Goal: Navigation & Orientation: Find specific page/section

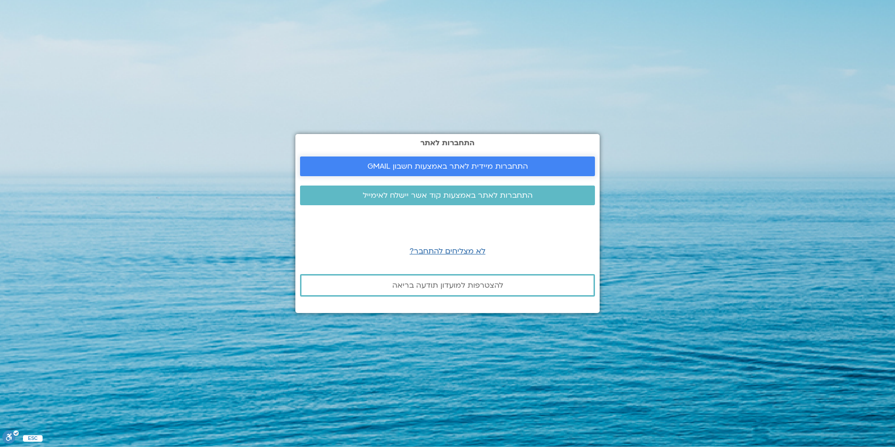
click at [488, 163] on span "התחברות מיידית לאתר באמצעות חשבון GMAIL" at bounding box center [448, 166] width 161 height 8
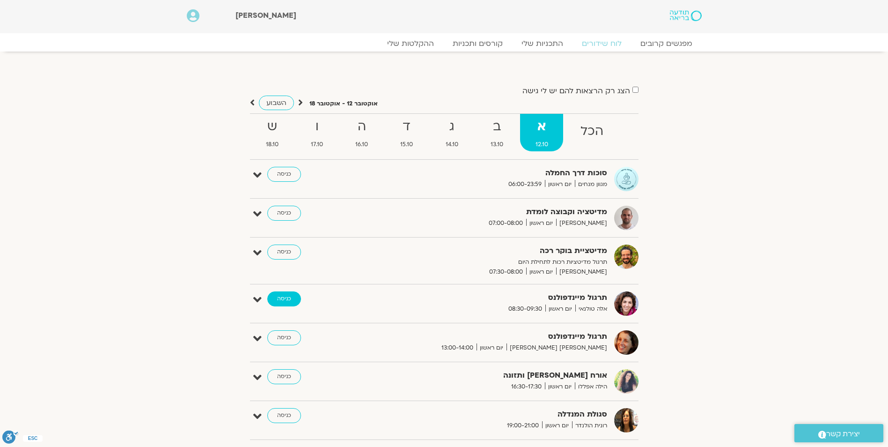
click at [280, 302] on link "כניסה" at bounding box center [284, 298] width 34 height 15
